Goal: Transaction & Acquisition: Purchase product/service

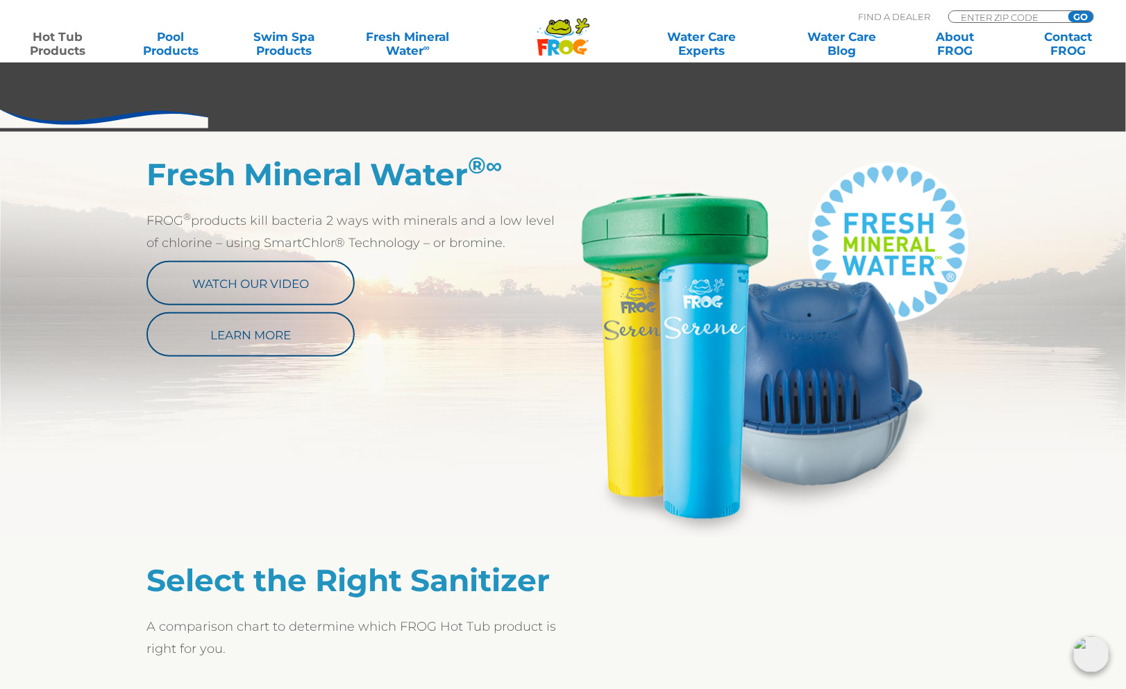
scroll to position [513, 0]
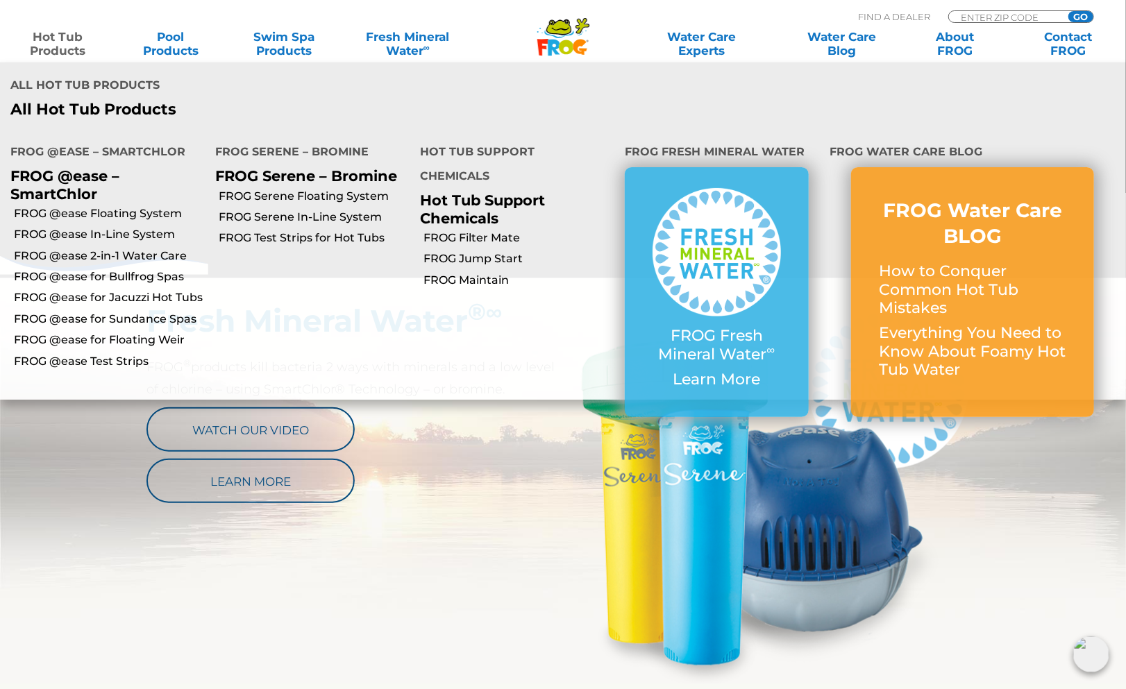
click at [47, 40] on link "Hot Tub Products" at bounding box center [58, 44] width 88 height 28
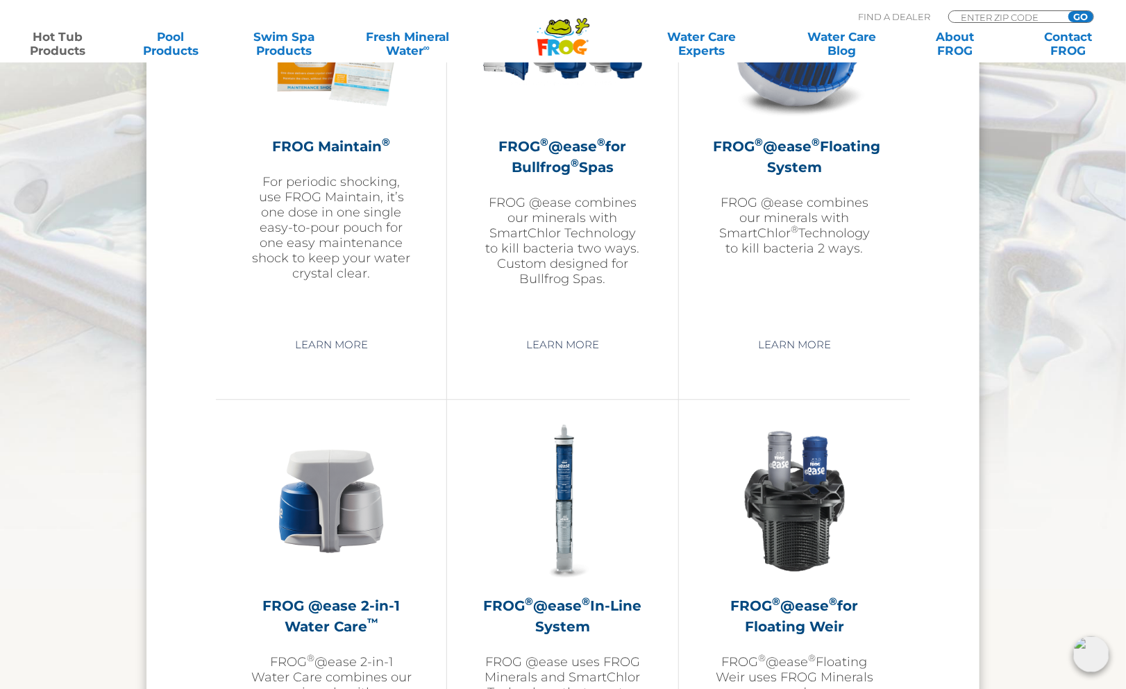
scroll to position [1979, 0]
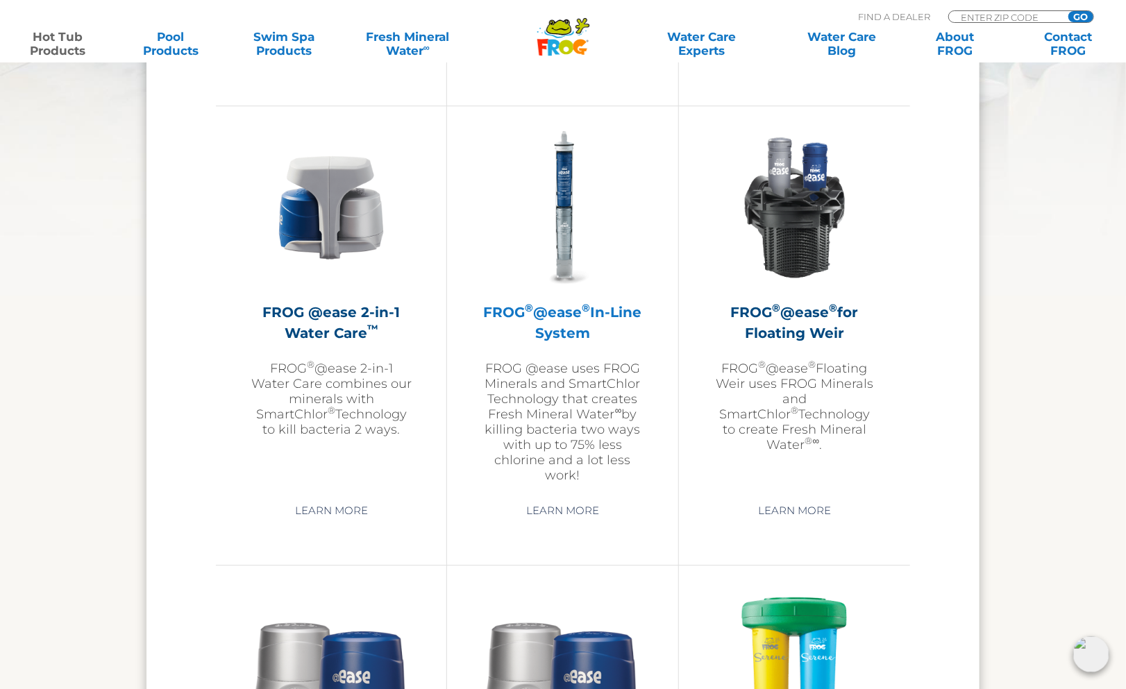
click at [572, 175] on img at bounding box center [562, 207] width 161 height 161
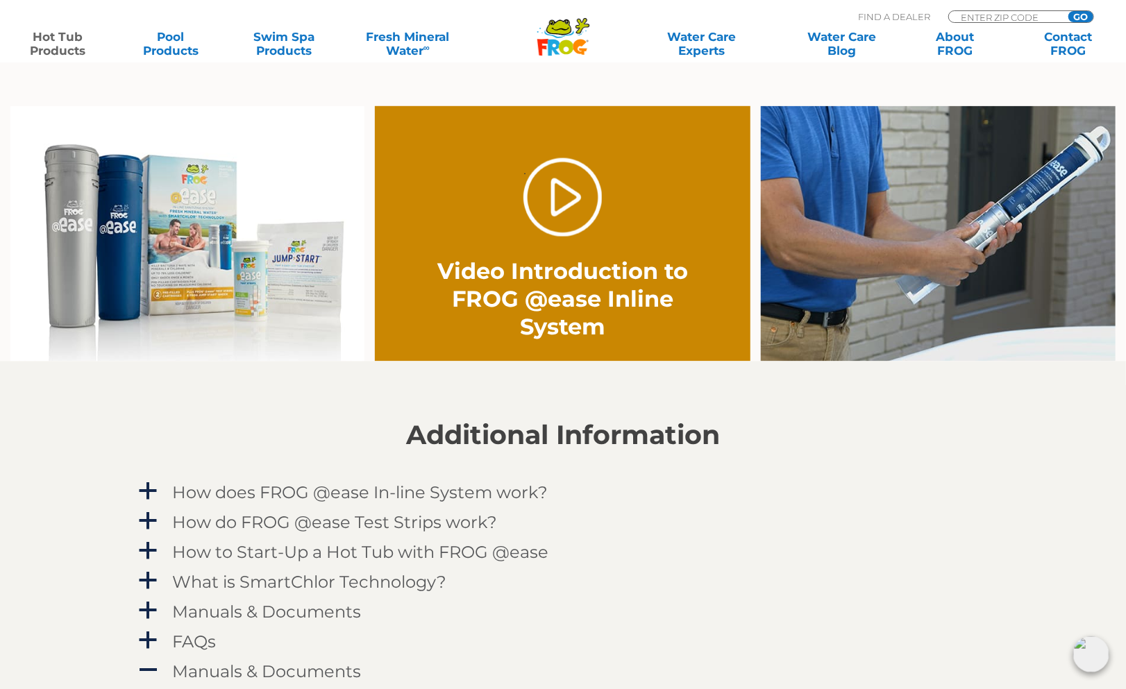
scroll to position [806, 0]
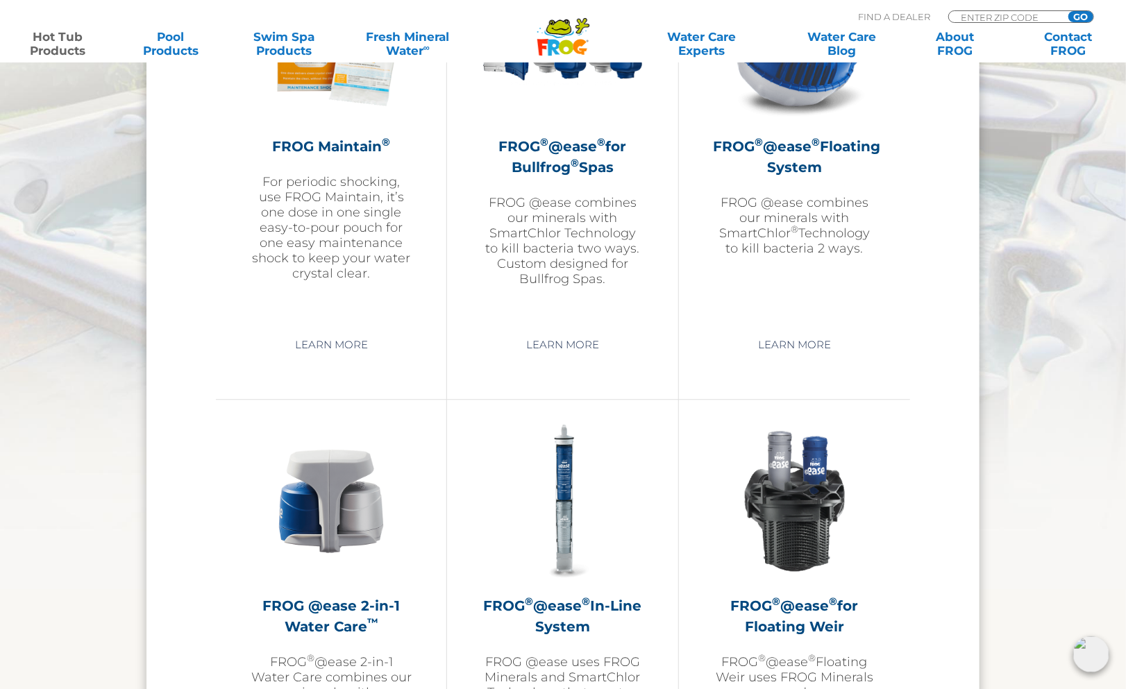
scroll to position [1539, 0]
